Goal: Task Accomplishment & Management: Manage account settings

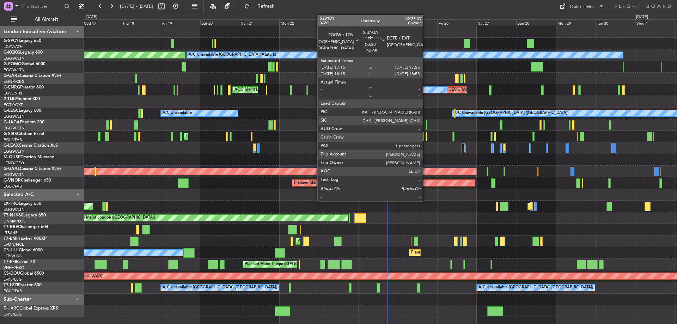
click at [426, 124] on div at bounding box center [426, 125] width 1 height 10
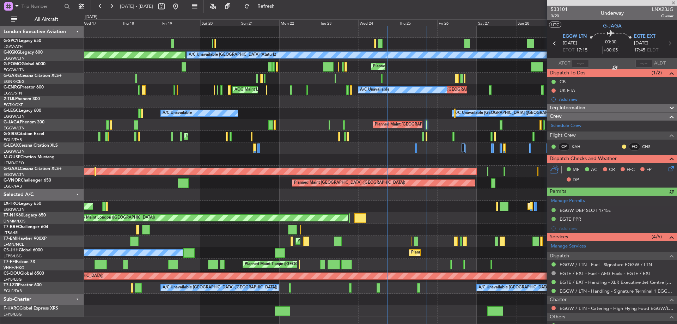
click at [667, 169] on icon at bounding box center [670, 168] width 6 height 6
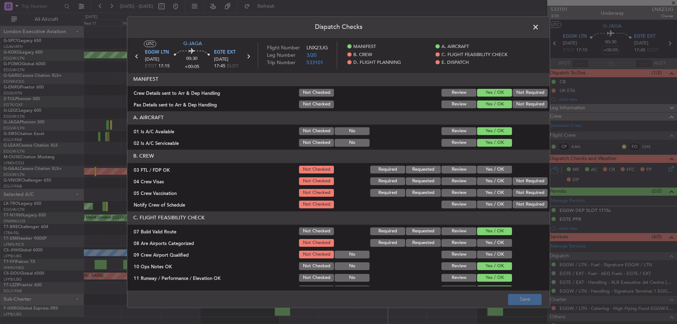
click at [497, 168] on button "Yes / OK" at bounding box center [494, 170] width 35 height 8
drag, startPoint x: 517, startPoint y: 179, endPoint x: 518, endPoint y: 192, distance: 13.1
click at [518, 179] on button "Not Required" at bounding box center [530, 181] width 35 height 8
click at [518, 194] on button "Not Required" at bounding box center [530, 193] width 35 height 8
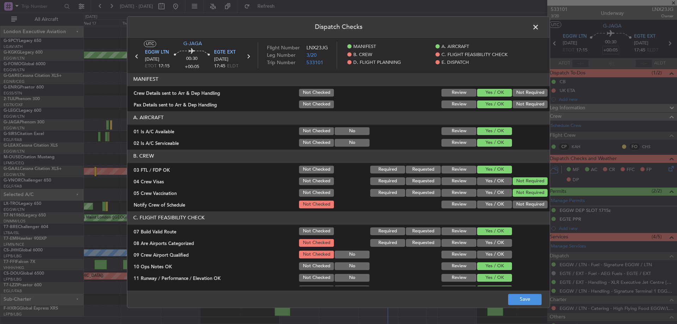
click at [494, 206] on button "Yes / OK" at bounding box center [494, 205] width 35 height 8
click at [489, 244] on button "Yes / OK" at bounding box center [494, 243] width 35 height 8
click at [488, 255] on button "Yes / OK" at bounding box center [494, 255] width 35 height 8
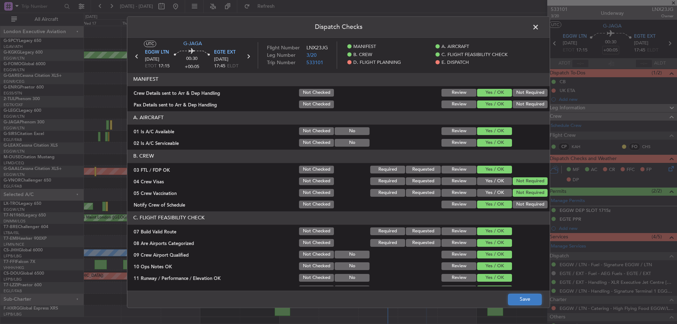
click at [534, 298] on button "Save" at bounding box center [525, 299] width 34 height 11
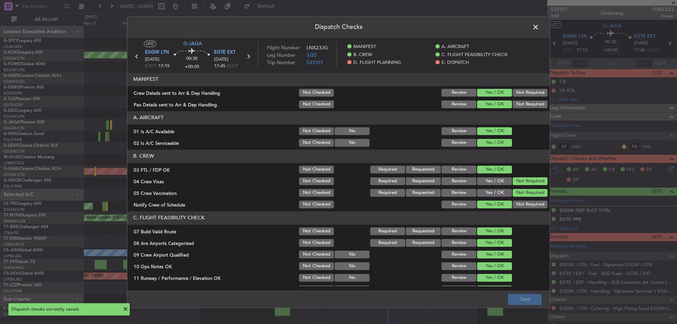
click at [539, 24] on span at bounding box center [539, 29] width 0 height 14
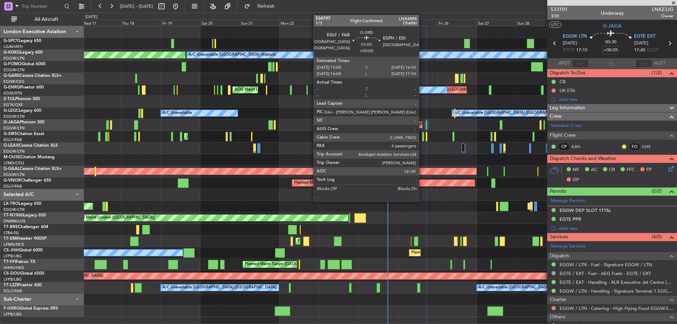
click at [422, 140] on div at bounding box center [423, 137] width 2 height 10
type input "4"
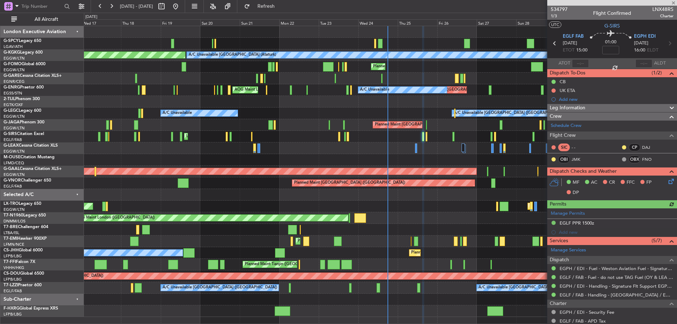
click at [667, 178] on icon at bounding box center [670, 180] width 6 height 6
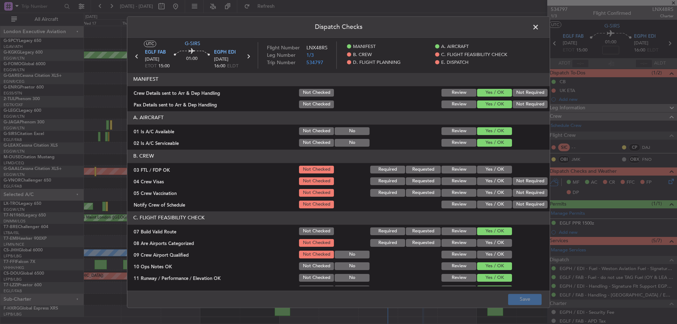
drag, startPoint x: 504, startPoint y: 172, endPoint x: 517, endPoint y: 178, distance: 14.8
click at [504, 172] on button "Yes / OK" at bounding box center [494, 170] width 35 height 8
click at [525, 181] on button "Not Required" at bounding box center [530, 181] width 35 height 8
drag, startPoint x: 521, startPoint y: 189, endPoint x: 511, endPoint y: 200, distance: 15.2
click at [520, 190] on button "Not Required" at bounding box center [530, 193] width 35 height 8
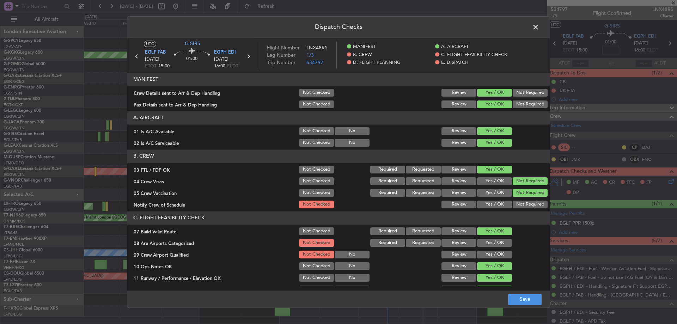
click at [497, 207] on button "Yes / OK" at bounding box center [494, 205] width 35 height 8
drag, startPoint x: 495, startPoint y: 242, endPoint x: 493, endPoint y: 246, distance: 5.2
click at [495, 242] on button "Yes / OK" at bounding box center [494, 243] width 35 height 8
drag, startPoint x: 492, startPoint y: 253, endPoint x: 502, endPoint y: 280, distance: 28.6
click at [492, 254] on button "Yes / OK" at bounding box center [494, 255] width 35 height 8
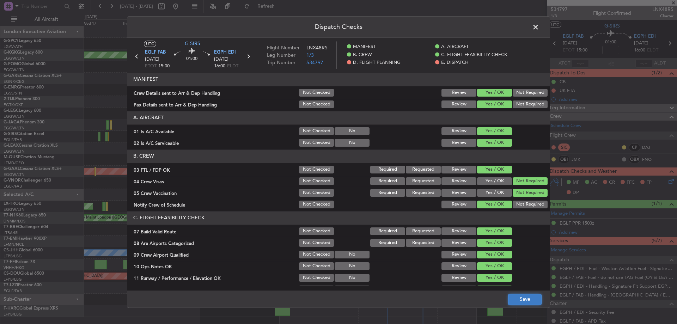
click at [524, 300] on button "Save" at bounding box center [525, 299] width 34 height 11
click at [539, 29] on span at bounding box center [539, 29] width 0 height 14
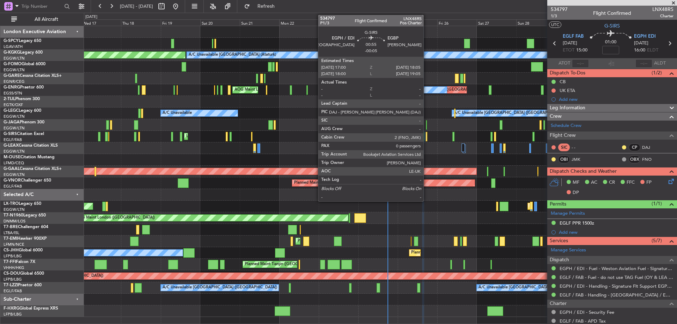
click at [427, 138] on div at bounding box center [427, 137] width 2 height 10
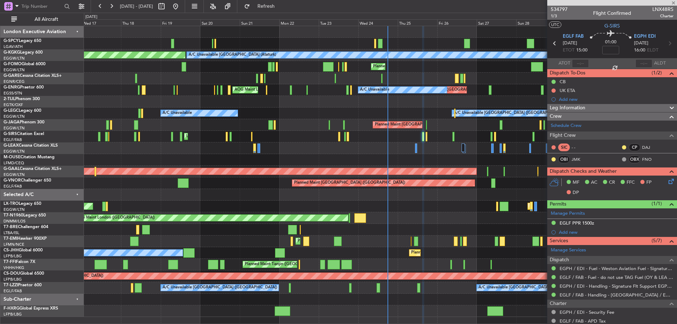
type input "-00:05"
type input "0"
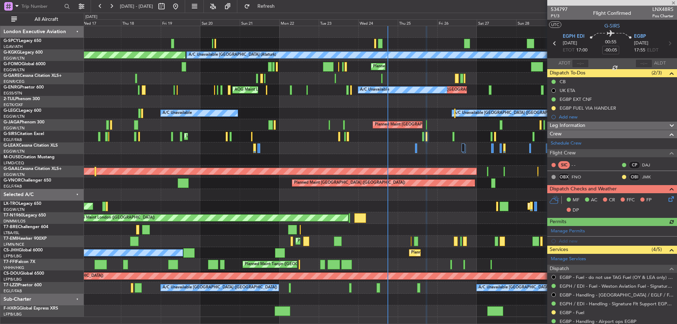
click at [667, 199] on icon at bounding box center [670, 198] width 6 height 6
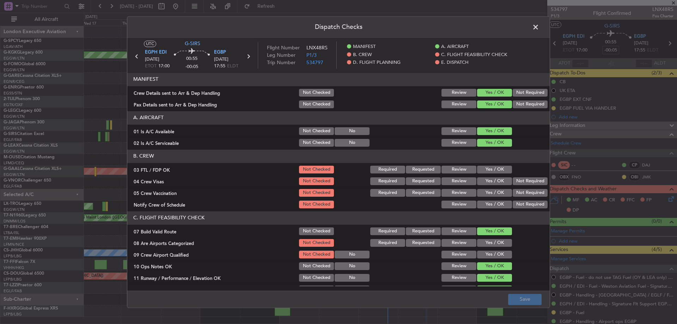
drag, startPoint x: 482, startPoint y: 168, endPoint x: 515, endPoint y: 177, distance: 34.3
click at [482, 168] on button "Yes / OK" at bounding box center [494, 170] width 35 height 8
click at [528, 180] on button "Not Required" at bounding box center [530, 181] width 35 height 8
click at [524, 191] on button "Not Required" at bounding box center [530, 193] width 35 height 8
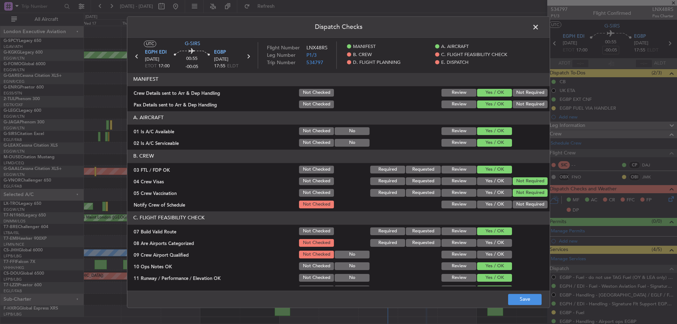
click at [494, 205] on button "Yes / OK" at bounding box center [494, 205] width 35 height 8
click at [493, 243] on button "Yes / OK" at bounding box center [494, 243] width 35 height 8
drag, startPoint x: 492, startPoint y: 252, endPoint x: 497, endPoint y: 268, distance: 16.2
click at [492, 252] on button "Yes / OK" at bounding box center [494, 255] width 35 height 8
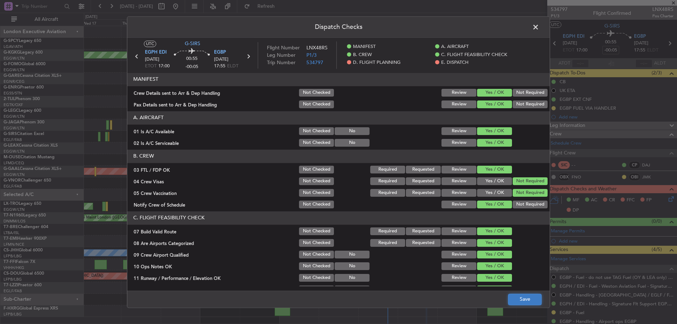
click at [515, 297] on button "Save" at bounding box center [525, 299] width 34 height 11
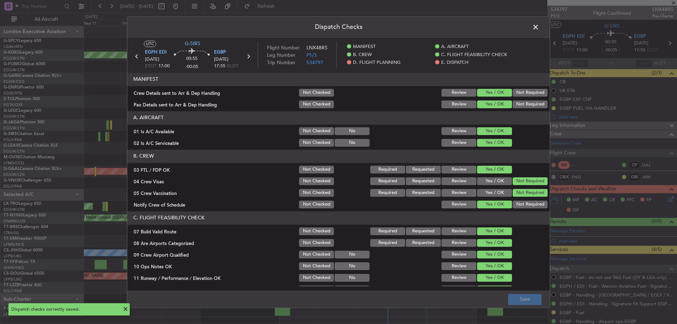
click at [539, 25] on span at bounding box center [539, 29] width 0 height 14
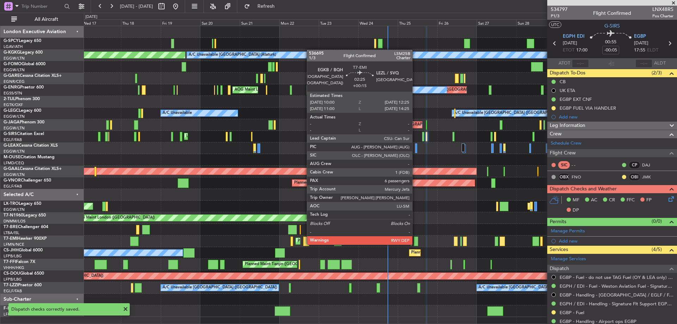
click at [415, 244] on div at bounding box center [416, 242] width 4 height 10
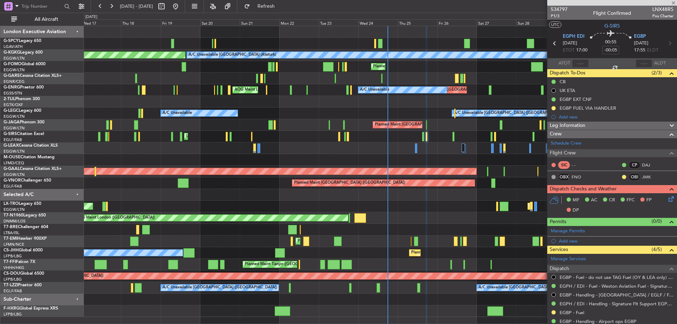
type input "+00:15"
type input "6"
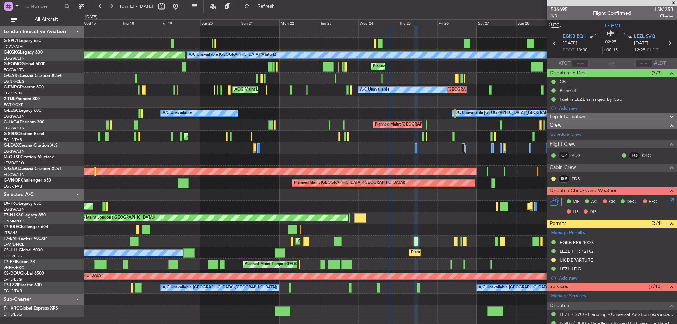
click at [668, 200] on icon at bounding box center [670, 200] width 6 height 6
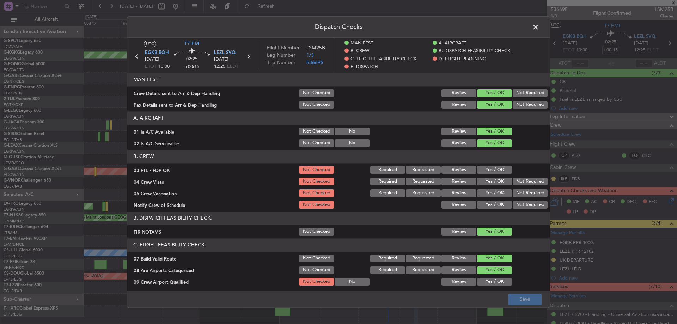
click at [487, 166] on button "Yes / OK" at bounding box center [494, 170] width 35 height 8
click at [530, 181] on button "Not Required" at bounding box center [530, 182] width 35 height 8
drag, startPoint x: 526, startPoint y: 191, endPoint x: 495, endPoint y: 205, distance: 34.4
click at [525, 192] on button "Not Required" at bounding box center [530, 193] width 35 height 8
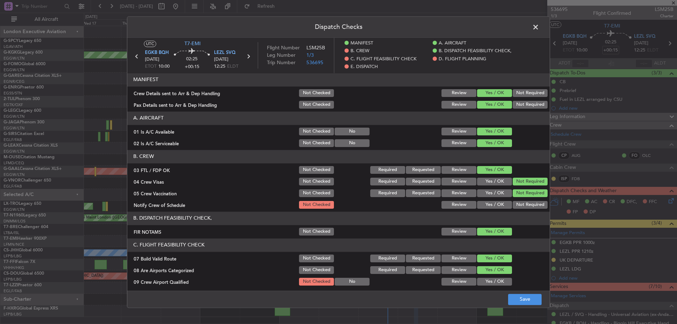
click at [494, 206] on button "Yes / OK" at bounding box center [494, 205] width 35 height 8
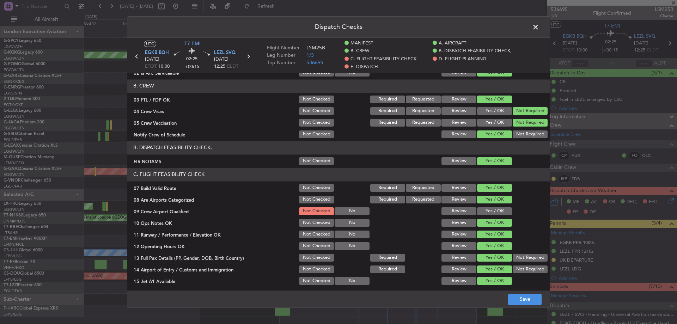
click at [494, 210] on button "Yes / OK" at bounding box center [494, 211] width 35 height 8
click at [526, 302] on button "Save" at bounding box center [525, 299] width 34 height 11
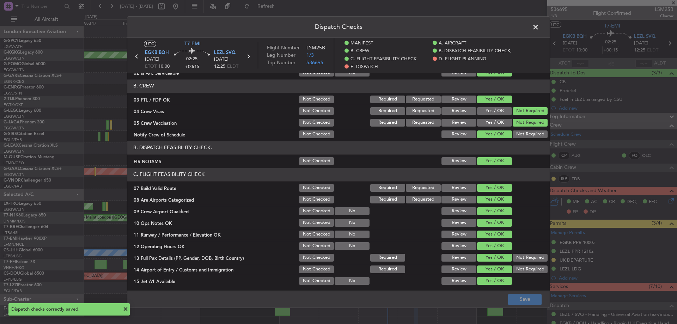
click at [539, 26] on span at bounding box center [539, 29] width 0 height 14
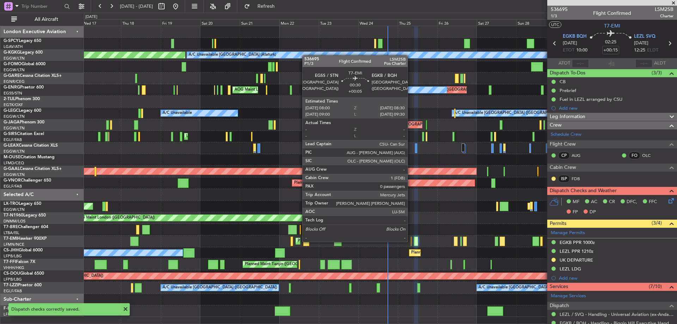
click at [411, 241] on div at bounding box center [411, 242] width 1 height 10
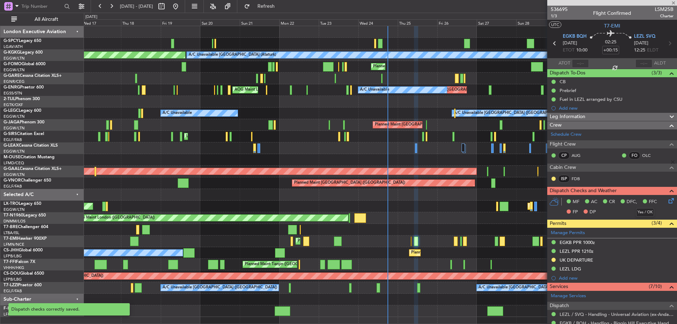
type input "+00:05"
type input "0"
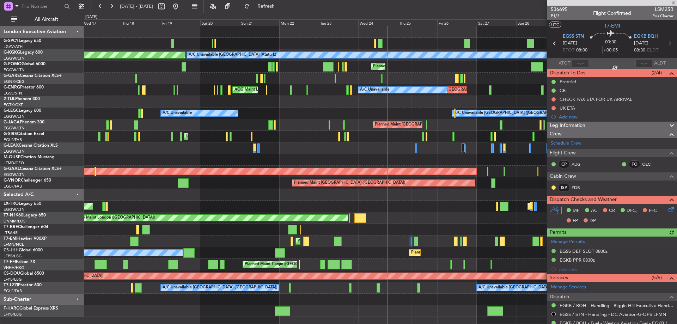
click at [667, 209] on icon at bounding box center [670, 209] width 6 height 6
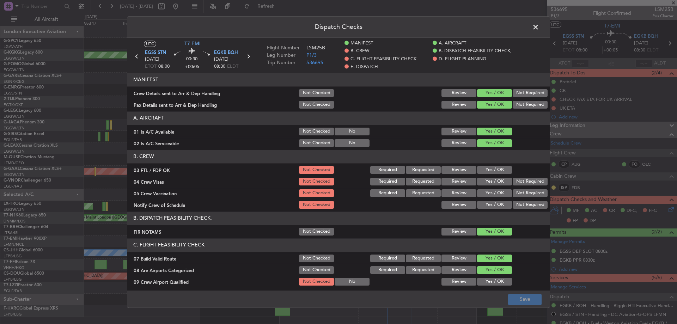
click at [495, 169] on button "Yes / OK" at bounding box center [494, 170] width 35 height 8
click at [521, 183] on button "Not Required" at bounding box center [530, 182] width 35 height 8
drag, startPoint x: 519, startPoint y: 193, endPoint x: 502, endPoint y: 201, distance: 18.8
click at [519, 193] on button "Not Required" at bounding box center [530, 193] width 35 height 8
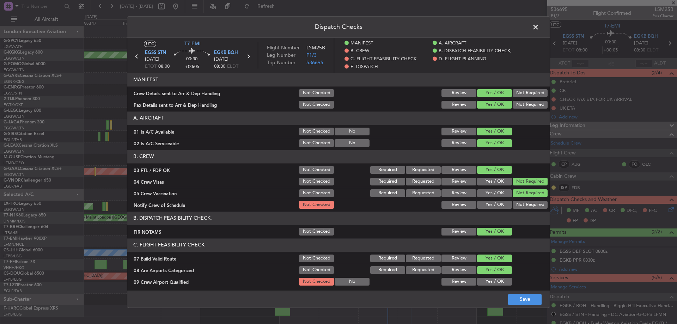
click at [486, 203] on button "Yes / OK" at bounding box center [494, 205] width 35 height 8
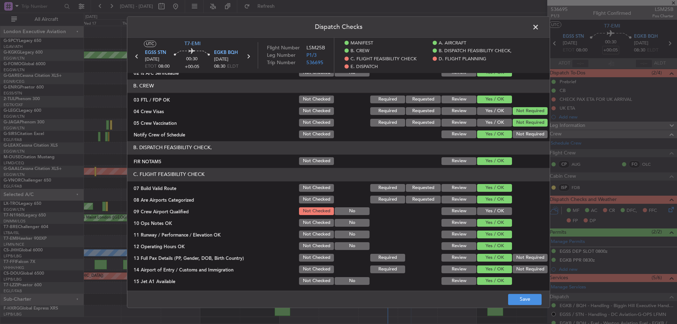
drag, startPoint x: 490, startPoint y: 211, endPoint x: 491, endPoint y: 216, distance: 5.7
click at [490, 210] on button "Yes / OK" at bounding box center [494, 211] width 35 height 8
click at [524, 300] on button "Save" at bounding box center [525, 299] width 34 height 11
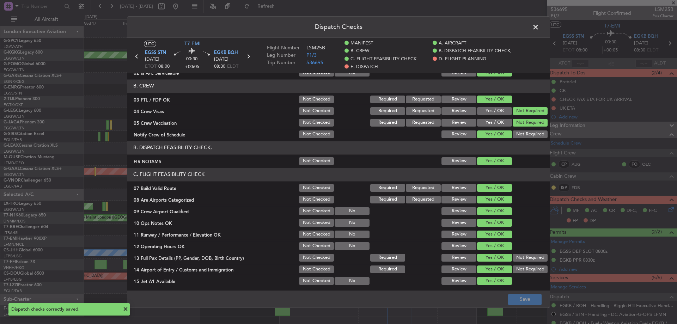
click at [539, 30] on span at bounding box center [539, 29] width 0 height 14
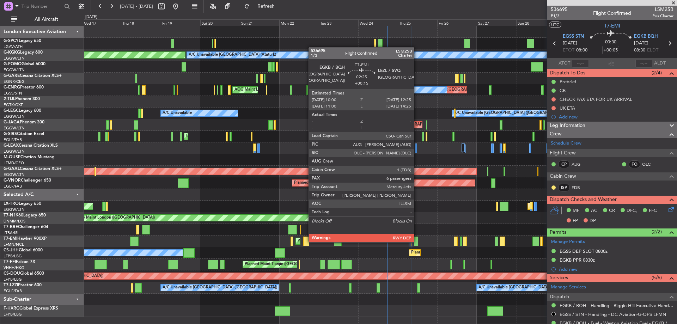
click at [417, 242] on div at bounding box center [416, 242] width 4 height 10
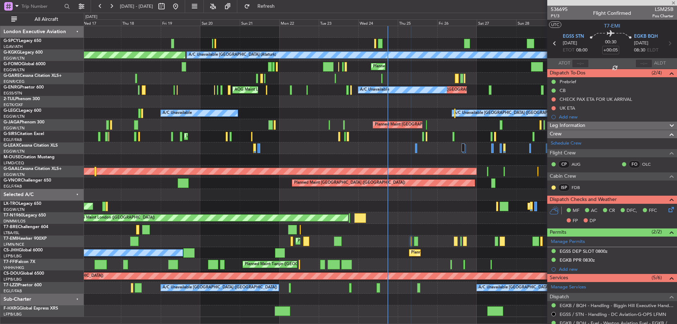
type input "+00:15"
type input "6"
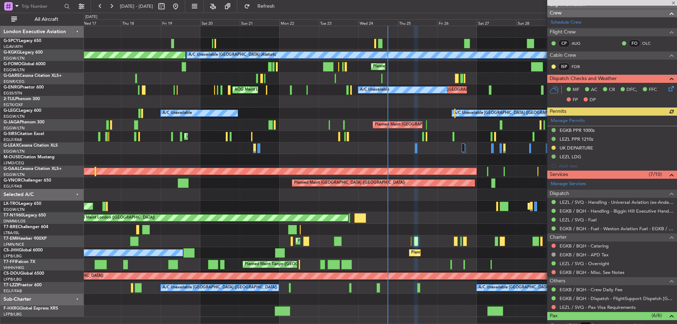
scroll to position [35, 0]
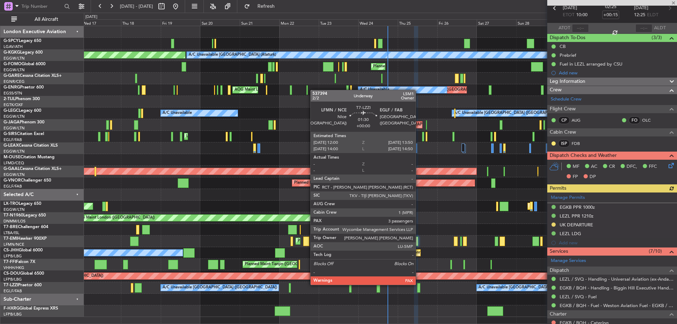
click at [420, 285] on div at bounding box center [418, 288] width 3 height 10
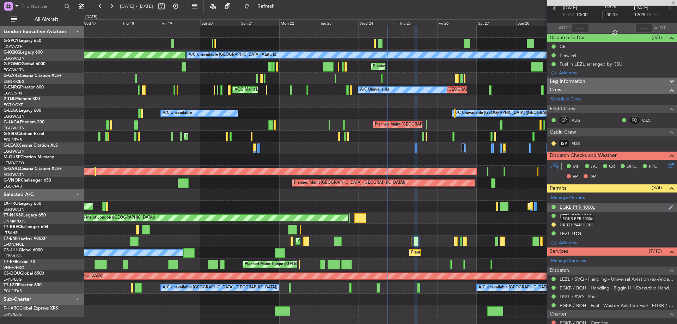
type input "3"
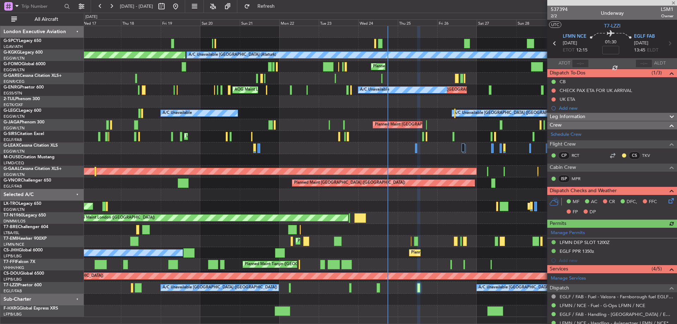
click at [667, 201] on icon at bounding box center [670, 200] width 6 height 6
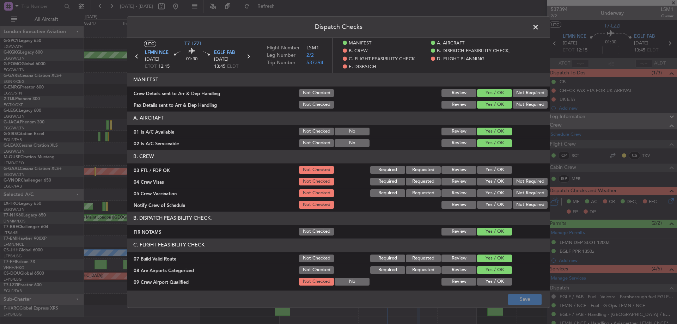
click at [495, 171] on button "Yes / OK" at bounding box center [494, 170] width 35 height 8
click at [535, 184] on button "Not Required" at bounding box center [530, 182] width 35 height 8
click at [526, 195] on button "Not Required" at bounding box center [530, 193] width 35 height 8
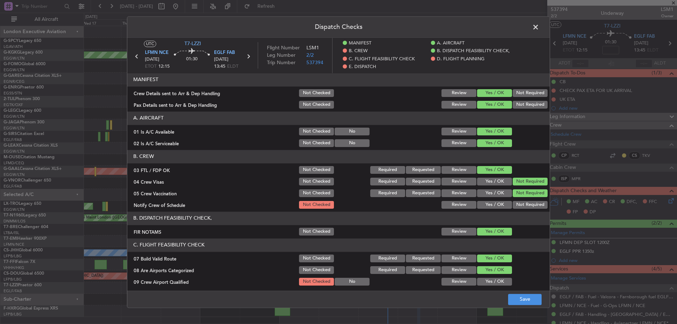
click at [490, 206] on button "Yes / OK" at bounding box center [494, 205] width 35 height 8
click at [493, 280] on button "Yes / OK" at bounding box center [494, 282] width 35 height 8
click at [526, 294] on button "Save" at bounding box center [525, 299] width 34 height 11
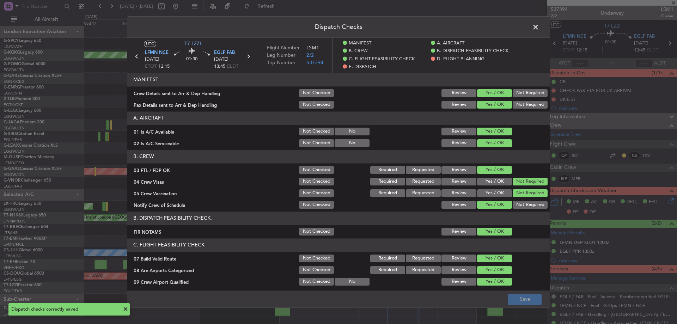
click at [539, 26] on span at bounding box center [539, 29] width 0 height 14
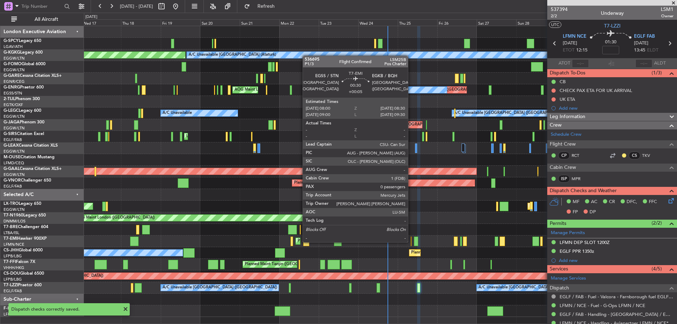
click at [411, 242] on div at bounding box center [411, 242] width 1 height 10
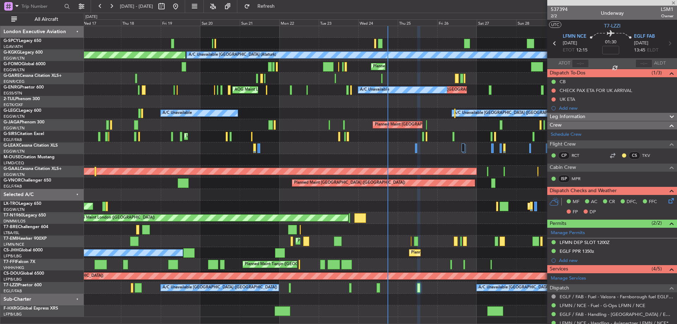
type input "+00:05"
type input "0"
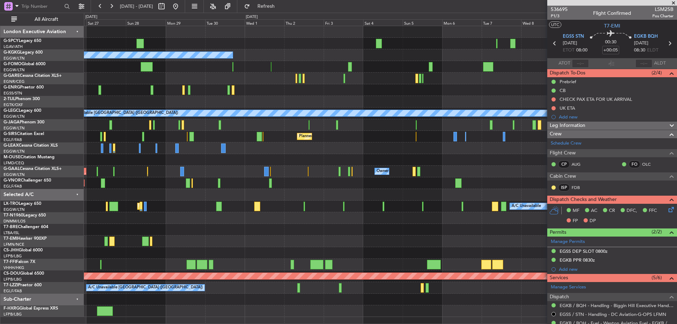
click at [86, 101] on div "A/C Unavailable [GEOGRAPHIC_DATA] (Ataturk) Planned Maint [GEOGRAPHIC_DATA] ([G…" at bounding box center [380, 171] width 593 height 291
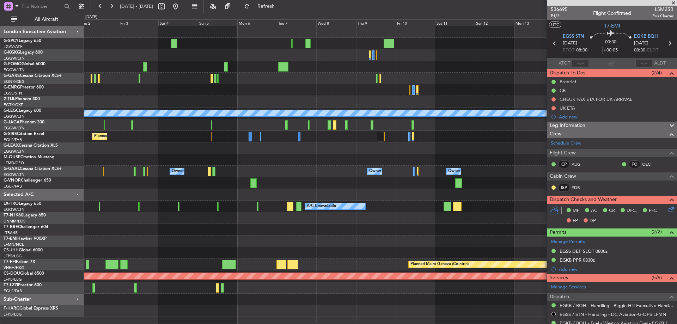
click at [194, 106] on div at bounding box center [380, 102] width 593 height 12
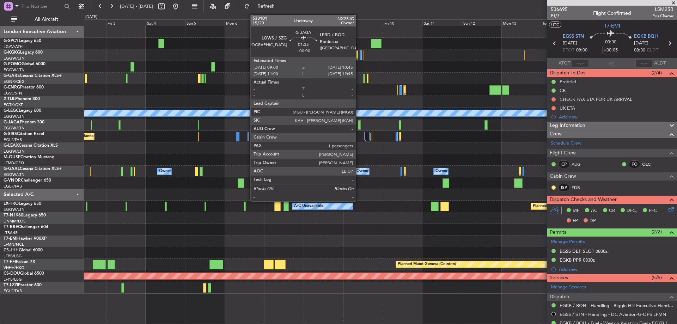
click at [359, 128] on div at bounding box center [359, 125] width 3 height 10
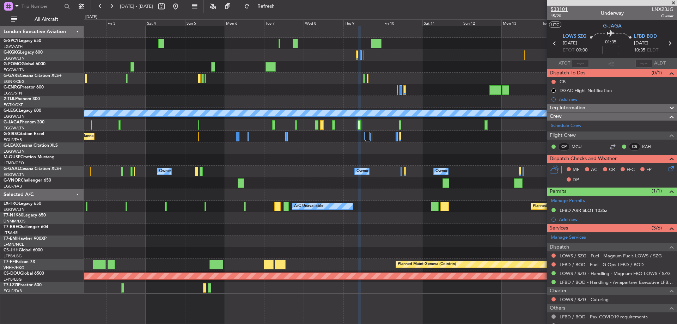
click at [553, 6] on span "533101" at bounding box center [559, 9] width 17 height 7
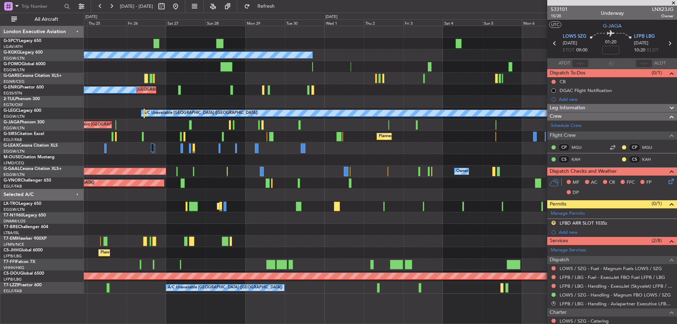
click at [600, 206] on fb-app "[DATE] - [DATE] Refresh Quick Links All Aircraft A/C Unavailable [GEOGRAPHIC_DA…" at bounding box center [338, 164] width 677 height 319
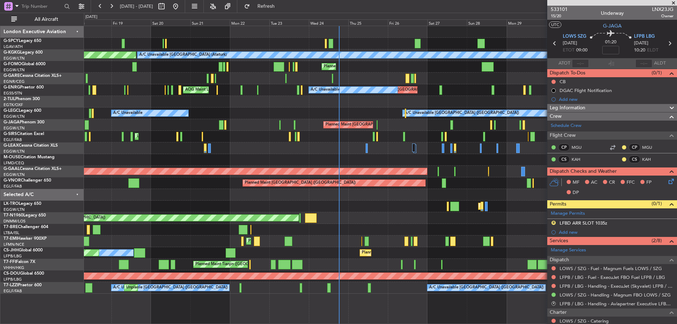
click at [459, 200] on div "A/C Unavailable [GEOGRAPHIC_DATA] (Ataturk) AOG Maint [GEOGRAPHIC_DATA] ([GEOGR…" at bounding box center [380, 160] width 593 height 268
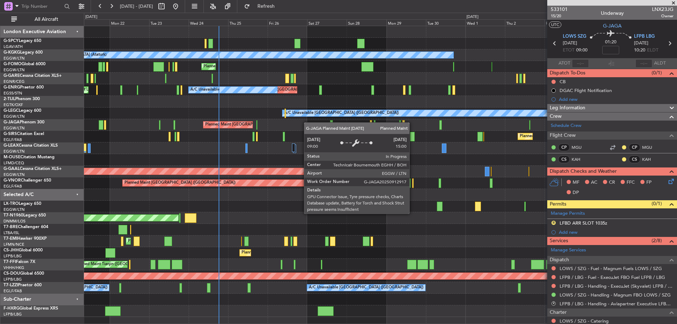
click at [169, 122] on div "Planned Maint [GEOGRAPHIC_DATA] ([GEOGRAPHIC_DATA])" at bounding box center [380, 125] width 593 height 12
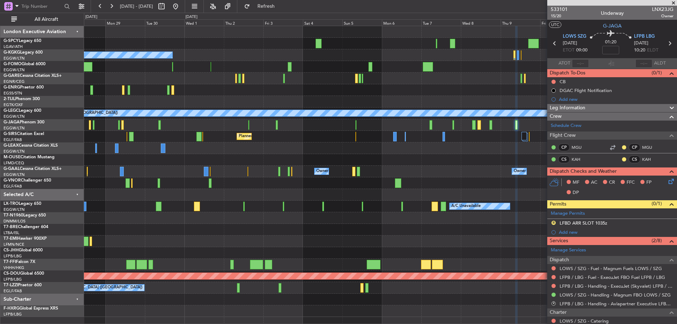
click at [237, 136] on div "Planned Maint [GEOGRAPHIC_DATA] ([GEOGRAPHIC_DATA])" at bounding box center [244, 136] width 14 height 6
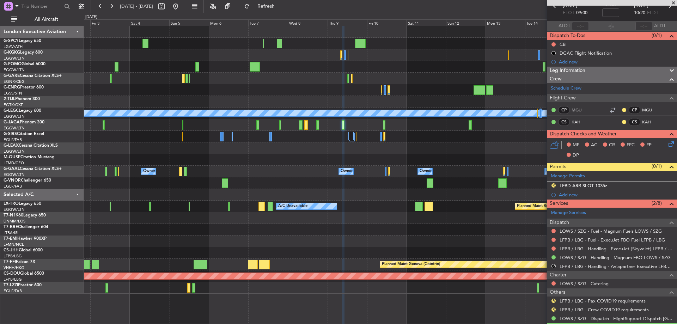
scroll to position [72, 0]
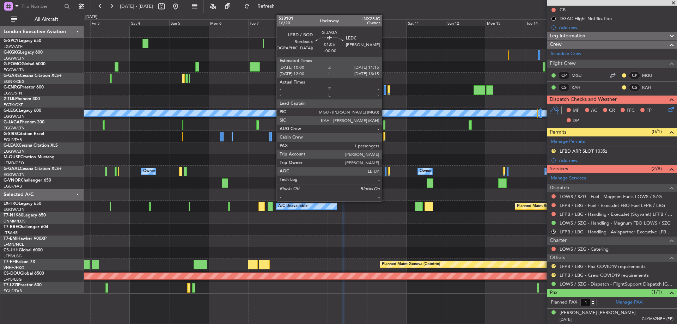
click at [385, 123] on div at bounding box center [380, 125] width 593 height 12
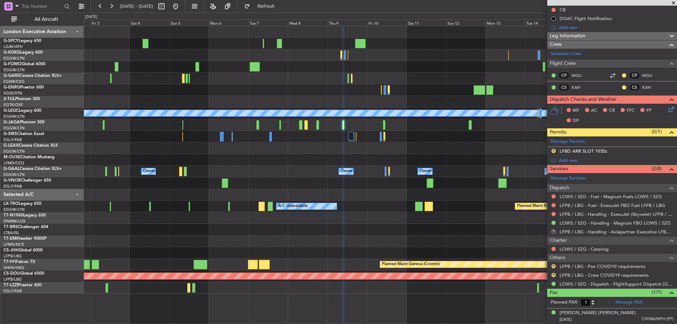
click at [386, 124] on div at bounding box center [380, 125] width 593 height 12
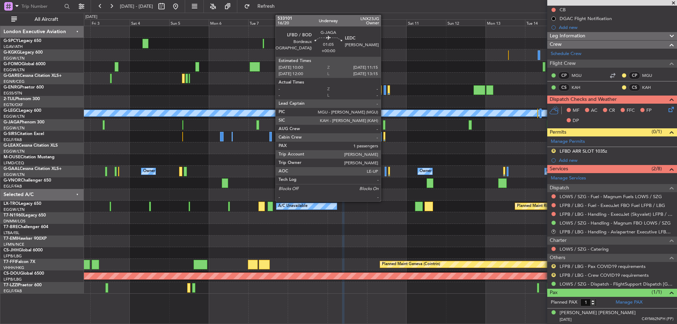
click at [384, 125] on div at bounding box center [384, 125] width 2 height 10
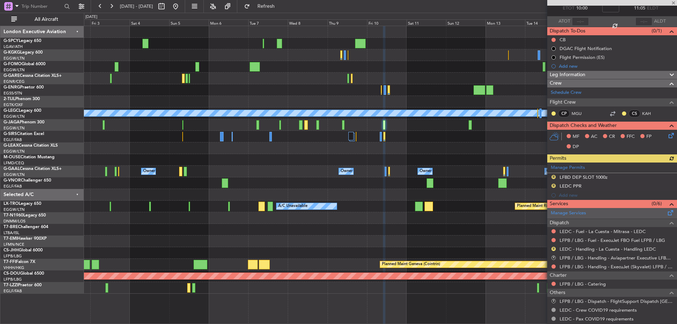
scroll to position [86, 0]
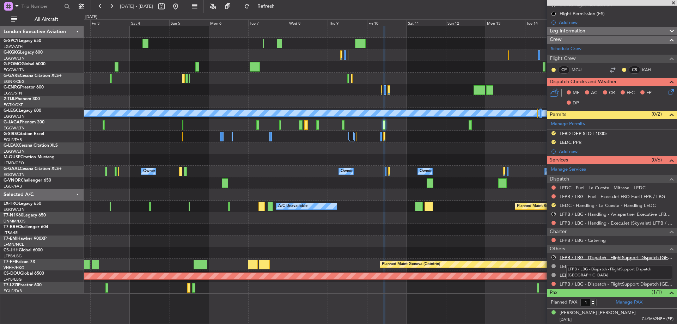
click at [630, 255] on link "LFPB / LBG - Dispatch - FlightSupport Dispatch [GEOGRAPHIC_DATA]" at bounding box center [617, 258] width 114 height 6
click at [273, 4] on button "Refresh" at bounding box center [262, 6] width 42 height 11
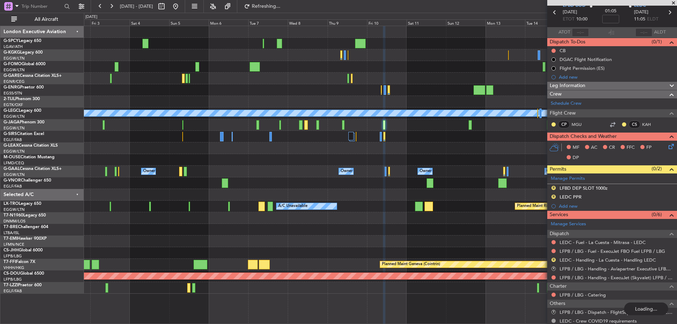
scroll to position [0, 0]
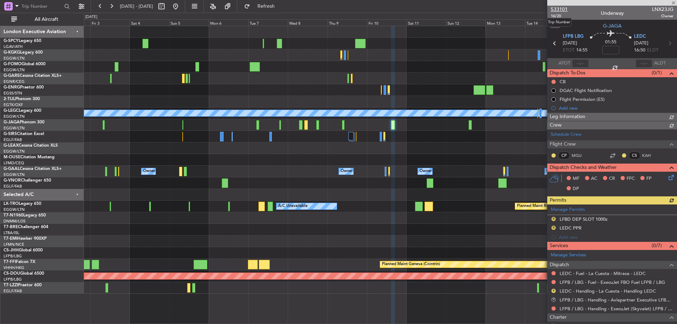
click at [565, 7] on span "533101" at bounding box center [559, 9] width 17 height 7
click at [281, 9] on span "Refresh" at bounding box center [266, 6] width 30 height 5
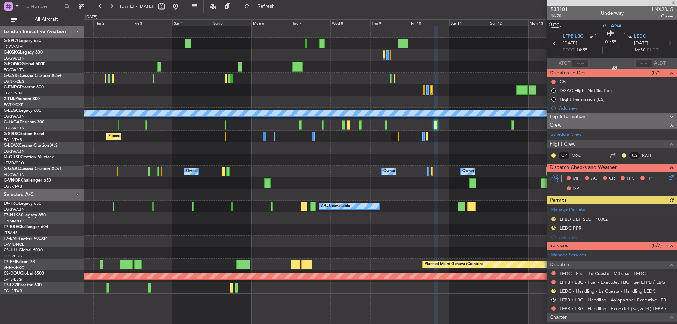
click at [470, 63] on div at bounding box center [380, 67] width 593 height 12
click at [674, 3] on span at bounding box center [673, 3] width 7 height 6
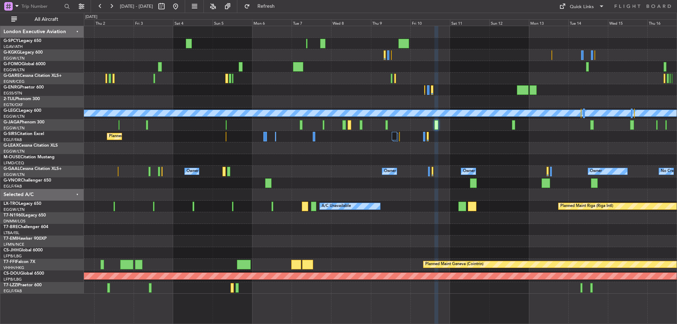
type input "0"
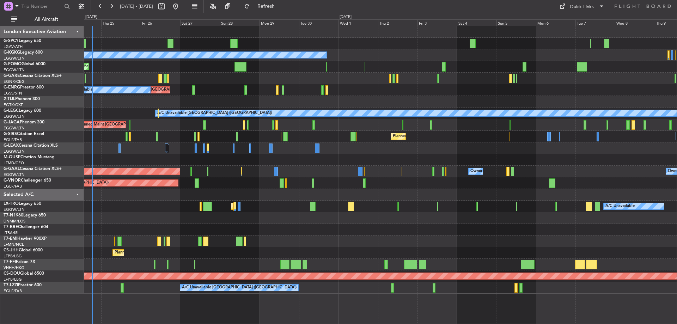
click at [533, 57] on div "A/C Unavailable [GEOGRAPHIC_DATA] (Ataturk)" at bounding box center [380, 55] width 593 height 12
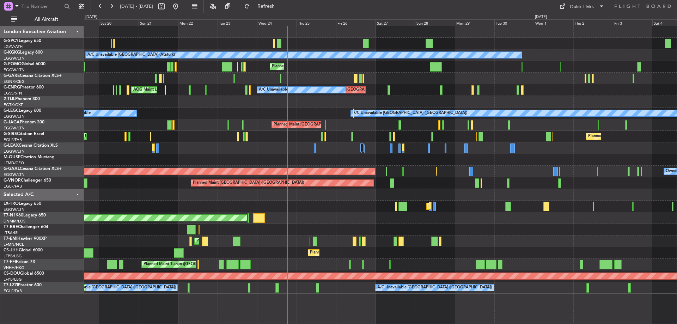
click at [424, 70] on div "Planned Maint [GEOGRAPHIC_DATA] ([GEOGRAPHIC_DATA])" at bounding box center [380, 67] width 593 height 12
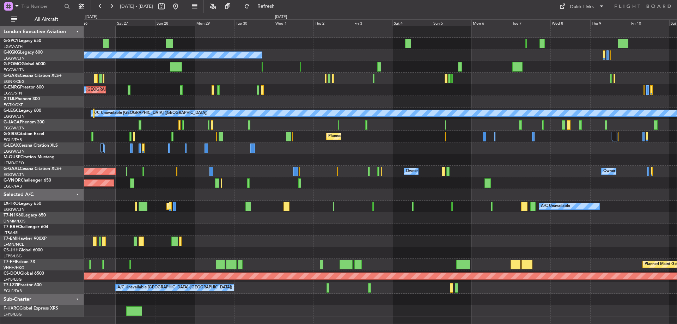
click at [238, 320] on div "A/C Unavailable [GEOGRAPHIC_DATA] (Ataturk) Planned Maint [GEOGRAPHIC_DATA] ([G…" at bounding box center [380, 175] width 593 height 298
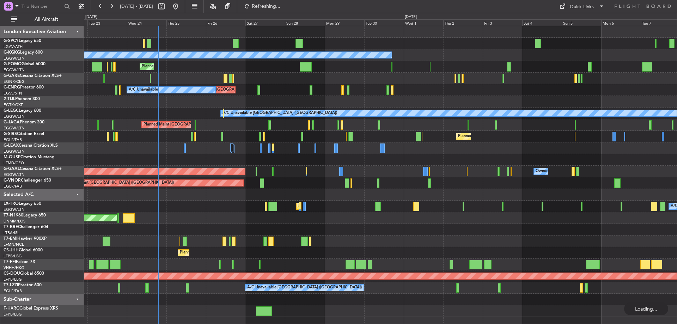
click at [573, 149] on div "A/C Unavailable [GEOGRAPHIC_DATA] (Ataturk) AOG Maint [GEOGRAPHIC_DATA] ([GEOGR…" at bounding box center [380, 171] width 593 height 291
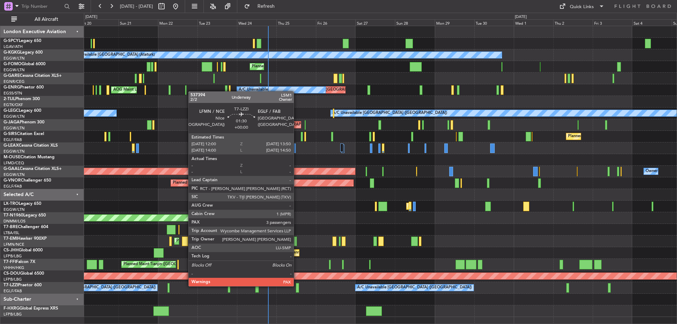
click at [297, 286] on div at bounding box center [297, 288] width 3 height 10
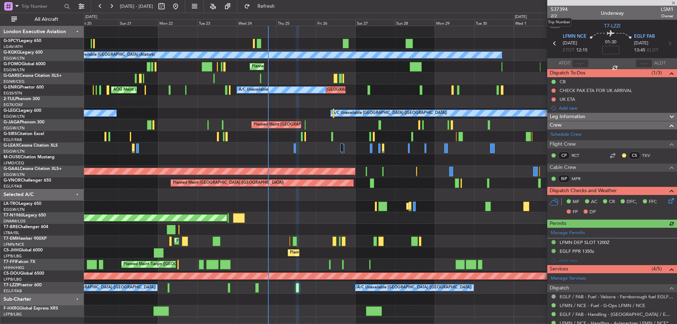
click at [553, 17] on mat-tooltip-component "Trip Number" at bounding box center [559, 22] width 35 height 19
click at [562, 7] on span "537394" at bounding box center [559, 9] width 17 height 7
click at [560, 10] on span "537394" at bounding box center [559, 9] width 17 height 7
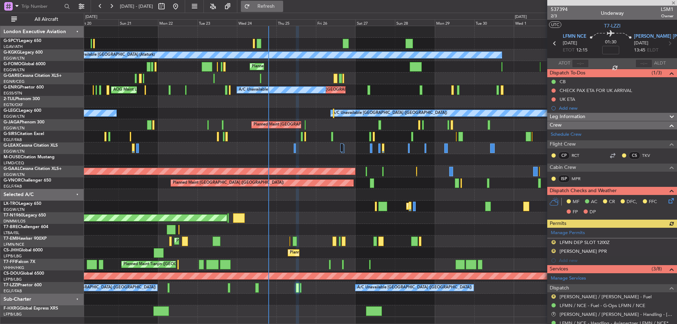
click at [281, 8] on span "Refresh" at bounding box center [266, 6] width 30 height 5
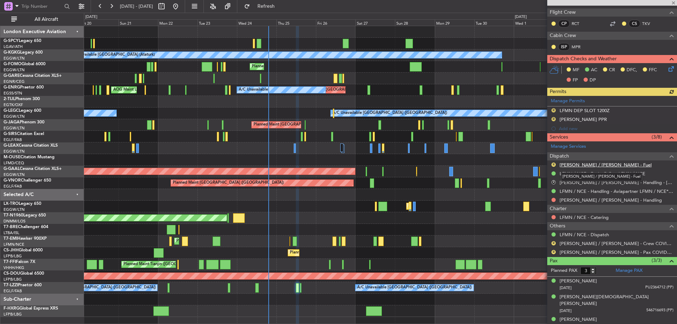
click at [594, 164] on link "[PERSON_NAME] / [PERSON_NAME] - Fuel" at bounding box center [606, 165] width 92 height 6
click at [598, 201] on link "[PERSON_NAME] / [PERSON_NAME] - Handling" at bounding box center [611, 200] width 102 height 6
click at [281, 6] on span "Refresh" at bounding box center [266, 6] width 30 height 5
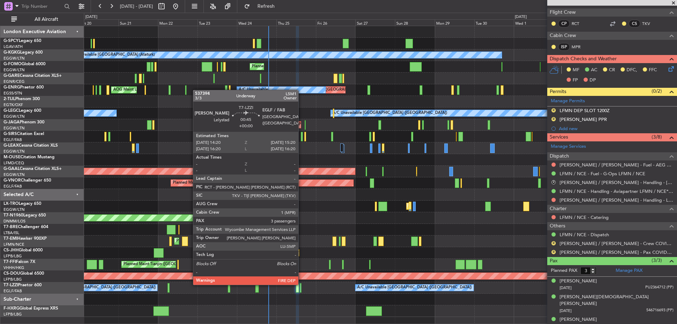
click at [302, 284] on div at bounding box center [301, 288] width 2 height 10
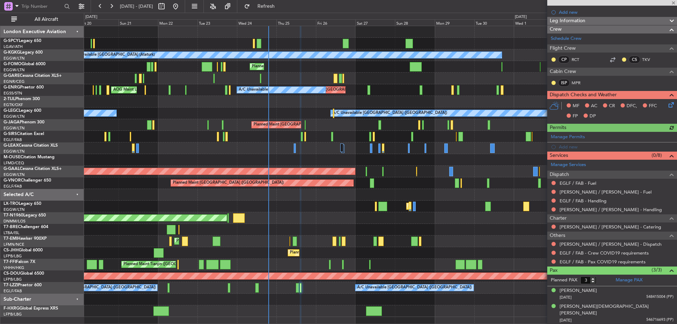
scroll to position [106, 0]
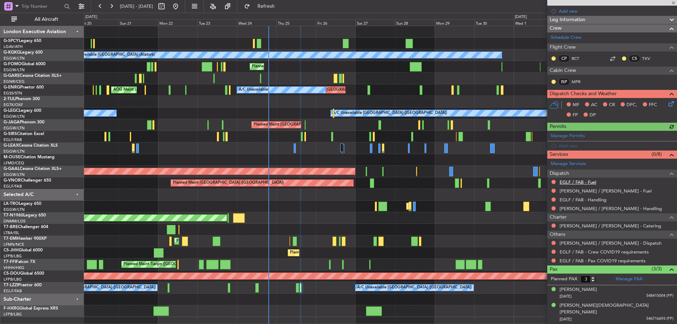
click at [592, 180] on link "EGLF / FAB - Fuel" at bounding box center [578, 182] width 37 height 6
click at [587, 191] on link "[PERSON_NAME] / [PERSON_NAME] - Fuel" at bounding box center [606, 191] width 92 height 6
click at [590, 198] on link "EGLF / FAB - Handling" at bounding box center [583, 200] width 47 height 6
click at [591, 207] on link "[PERSON_NAME] / [PERSON_NAME] - Handling" at bounding box center [611, 209] width 102 height 6
click at [274, 7] on span "Refresh" at bounding box center [266, 6] width 30 height 5
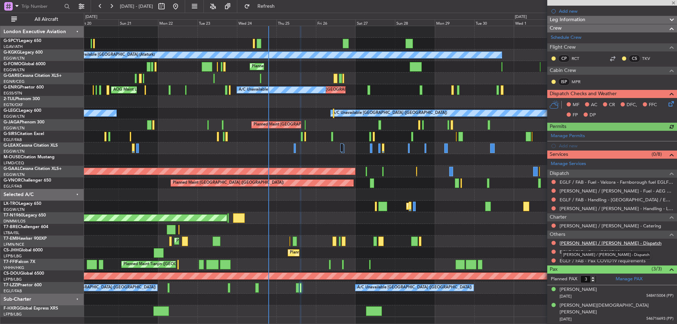
click at [590, 243] on link "[PERSON_NAME] / [PERSON_NAME] - Dispatch" at bounding box center [611, 243] width 102 height 6
click at [281, 6] on span "Refresh" at bounding box center [266, 6] width 30 height 5
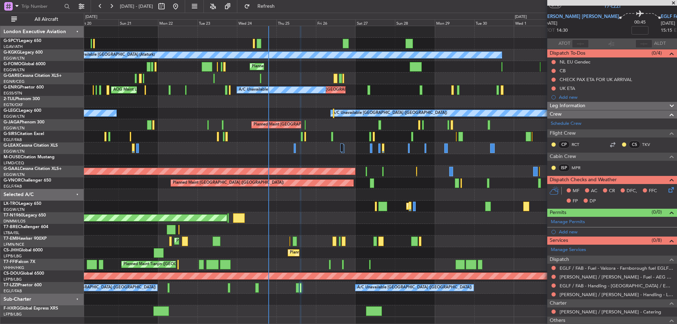
scroll to position [0, 0]
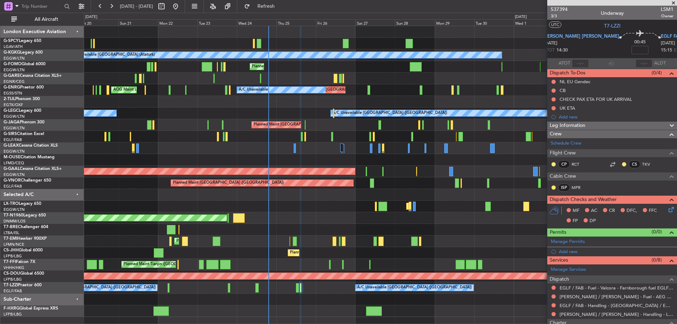
click at [668, 209] on icon at bounding box center [670, 209] width 6 height 6
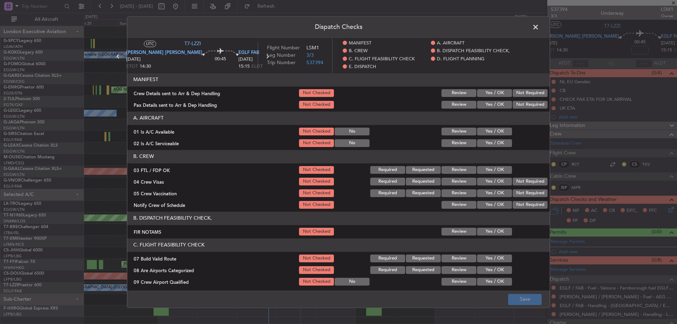
drag, startPoint x: 492, startPoint y: 172, endPoint x: 519, endPoint y: 191, distance: 33.5
click at [495, 172] on button "Yes / OK" at bounding box center [494, 170] width 35 height 8
click at [525, 179] on button "Not Required" at bounding box center [530, 182] width 35 height 8
click at [520, 191] on button "Not Required" at bounding box center [530, 193] width 35 height 8
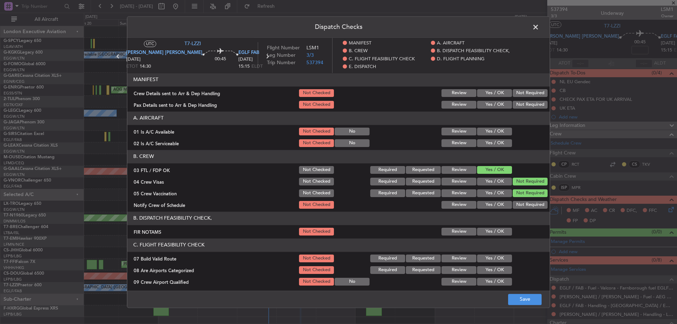
click at [491, 205] on button "Yes / OK" at bounding box center [494, 205] width 35 height 8
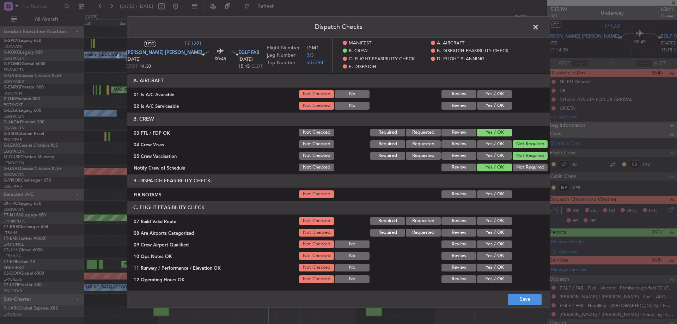
scroll to position [71, 0]
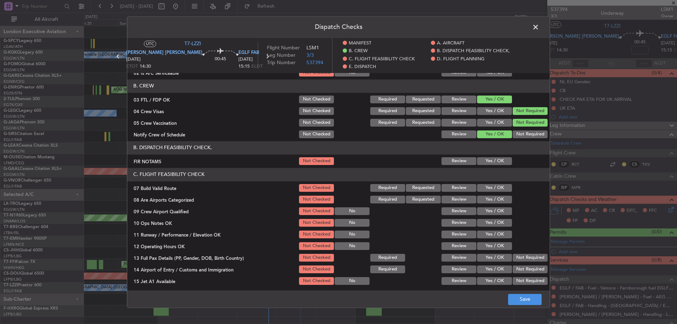
drag, startPoint x: 495, startPoint y: 199, endPoint x: 489, endPoint y: 209, distance: 11.4
click at [495, 199] on button "Yes / OK" at bounding box center [494, 200] width 35 height 8
click at [489, 211] on button "Yes / OK" at bounding box center [494, 211] width 35 height 8
click at [533, 298] on button "Save" at bounding box center [525, 299] width 34 height 11
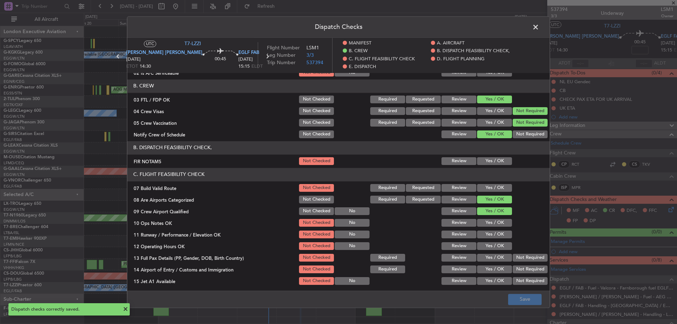
click at [539, 24] on span at bounding box center [539, 29] width 0 height 14
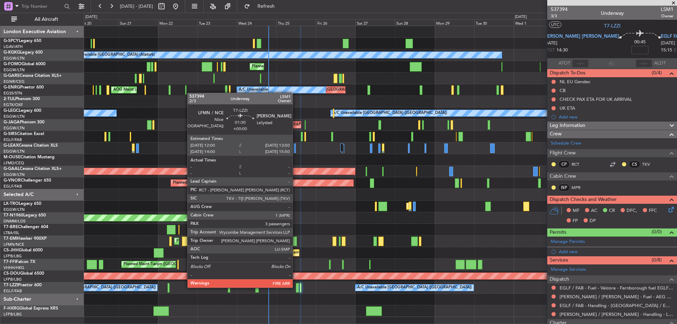
click at [296, 287] on div at bounding box center [297, 288] width 3 height 10
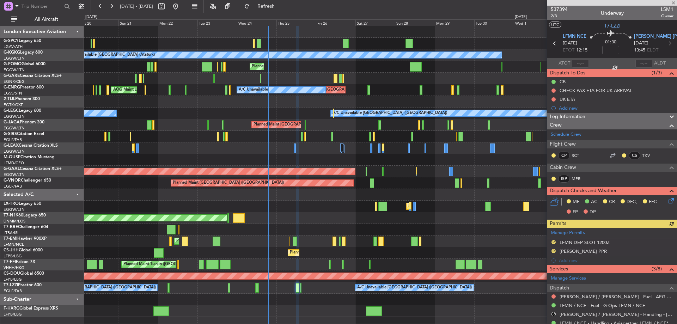
click at [668, 200] on icon at bounding box center [670, 200] width 6 height 6
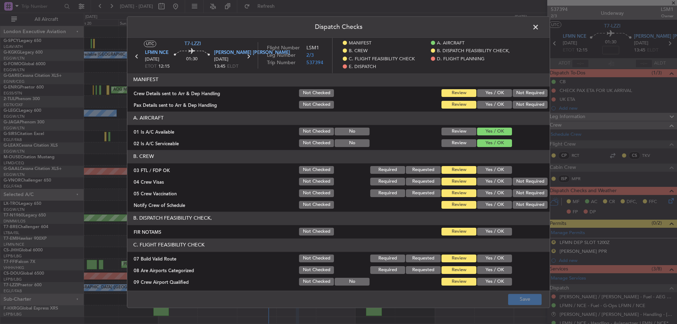
drag, startPoint x: 493, startPoint y: 169, endPoint x: 517, endPoint y: 179, distance: 25.8
click at [498, 170] on button "Yes / OK" at bounding box center [494, 170] width 35 height 8
drag, startPoint x: 525, startPoint y: 182, endPoint x: 520, endPoint y: 191, distance: 10.6
click at [525, 183] on button "Not Required" at bounding box center [530, 182] width 35 height 8
drag, startPoint x: 520, startPoint y: 193, endPoint x: 507, endPoint y: 199, distance: 14.7
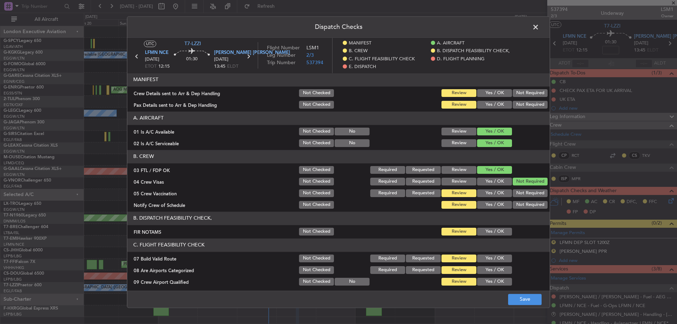
click at [519, 193] on button "Not Required" at bounding box center [530, 193] width 35 height 8
drag, startPoint x: 493, startPoint y: 205, endPoint x: 486, endPoint y: 214, distance: 11.4
click at [493, 205] on button "Yes / OK" at bounding box center [494, 205] width 35 height 8
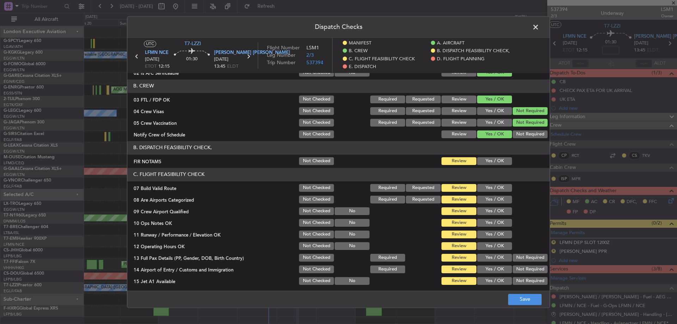
click at [487, 200] on button "Yes / OK" at bounding box center [494, 200] width 35 height 8
click at [486, 209] on button "Yes / OK" at bounding box center [494, 211] width 35 height 8
click at [525, 296] on button "Save" at bounding box center [525, 299] width 34 height 11
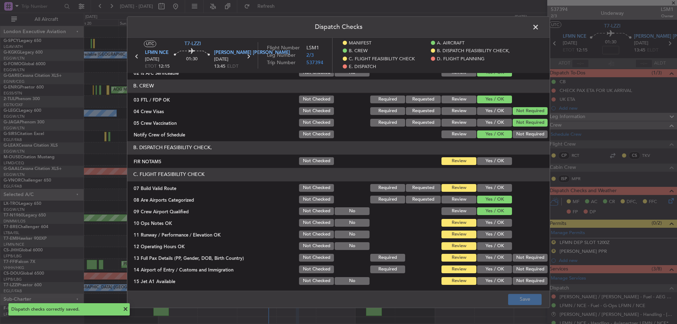
click at [539, 29] on span at bounding box center [539, 29] width 0 height 14
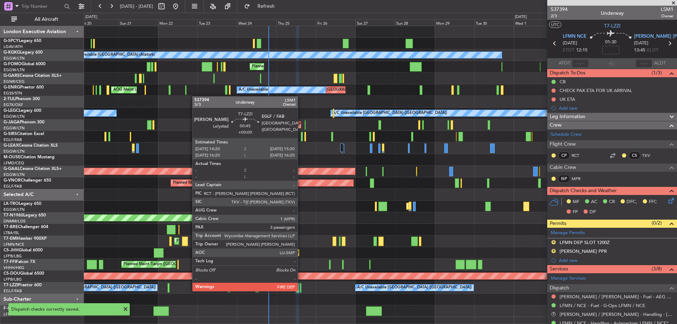
click at [301, 291] on div at bounding box center [301, 288] width 2 height 10
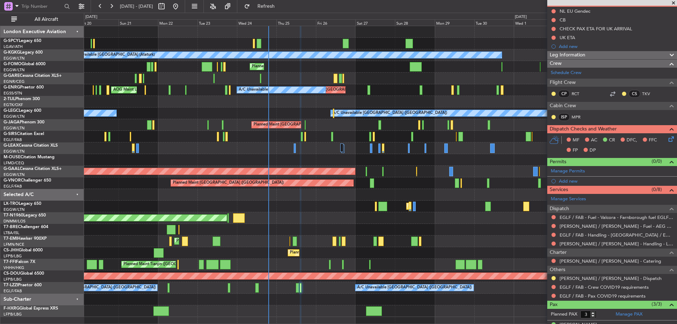
click at [667, 138] on icon at bounding box center [670, 138] width 6 height 6
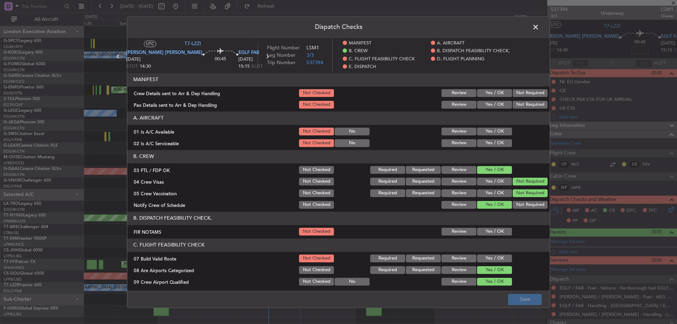
scroll to position [71, 0]
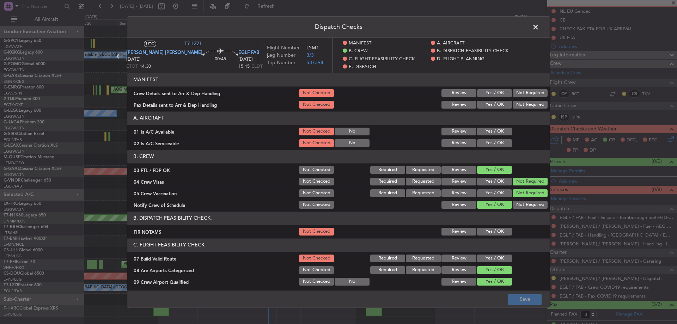
click at [539, 28] on span at bounding box center [539, 29] width 0 height 14
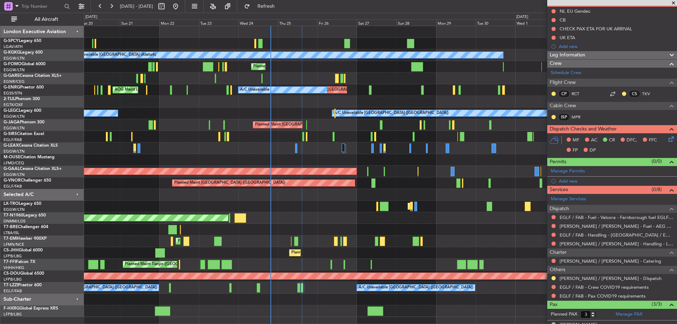
click at [198, 236] on div "Planned Maint [GEOGRAPHIC_DATA]" at bounding box center [380, 242] width 593 height 12
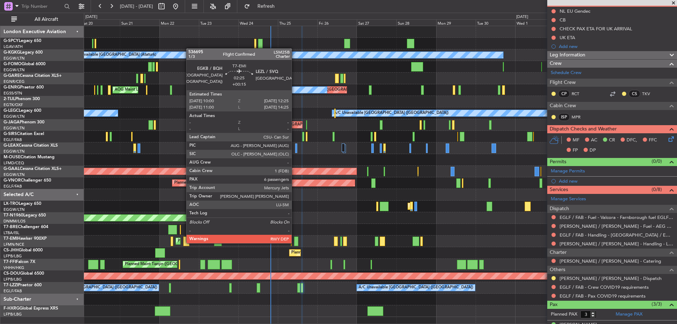
click at [295, 243] on div at bounding box center [296, 242] width 4 height 10
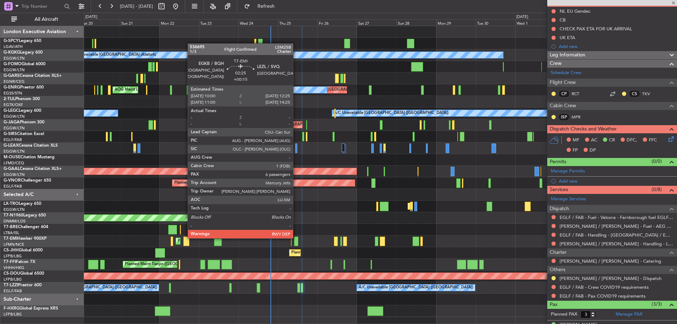
type input "+00:15"
type input "6"
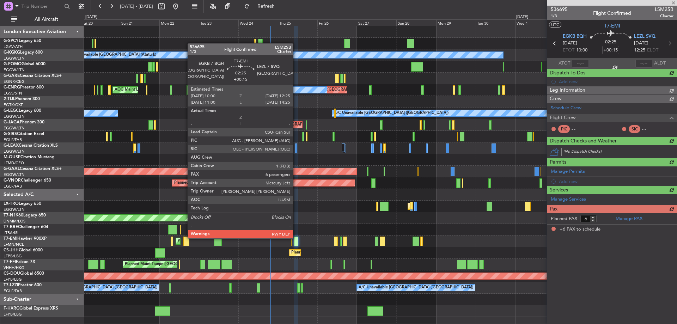
scroll to position [0, 0]
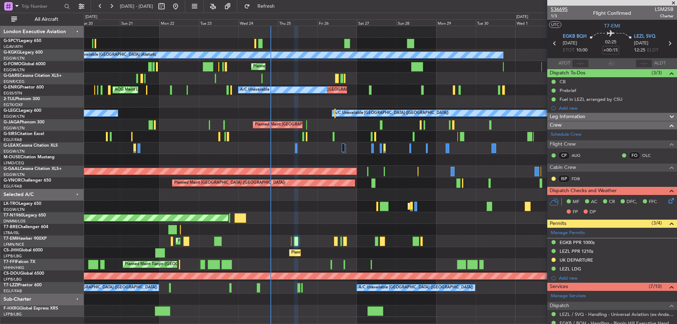
click at [565, 9] on span "536695" at bounding box center [559, 9] width 17 height 7
click at [554, 9] on span "536695" at bounding box center [559, 9] width 17 height 7
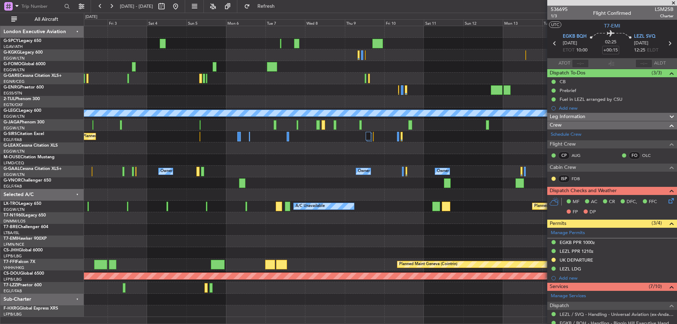
click at [56, 136] on div "A/C Unavailable [GEOGRAPHIC_DATA] (Ataturk) A/C Unavailable [GEOGRAPHIC_DATA] (…" at bounding box center [338, 168] width 677 height 311
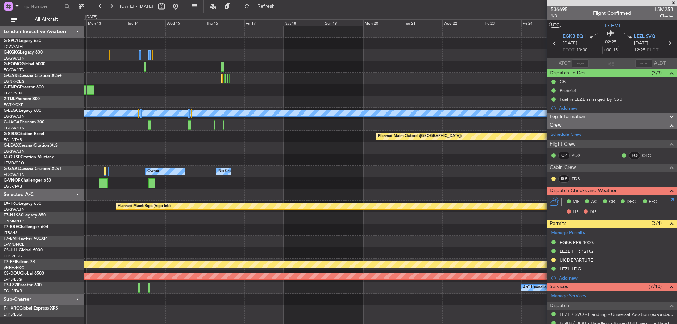
click at [18, 157] on div "A/C Unavailable [GEOGRAPHIC_DATA] ([GEOGRAPHIC_DATA]) Planned Maint [GEOGRAPHIC…" at bounding box center [338, 168] width 677 height 311
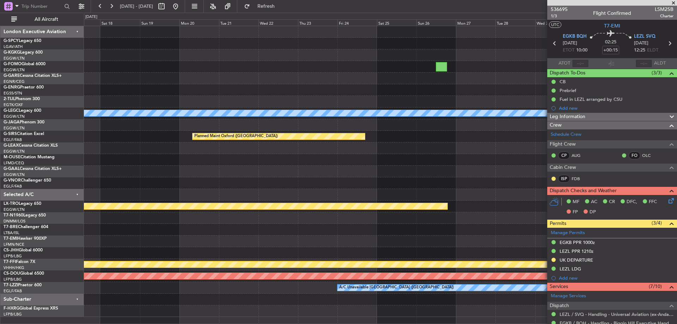
click at [31, 157] on div "A/C Unavailable [GEOGRAPHIC_DATA] ([GEOGRAPHIC_DATA]) Planned Maint [GEOGRAPHIC…" at bounding box center [338, 168] width 677 height 311
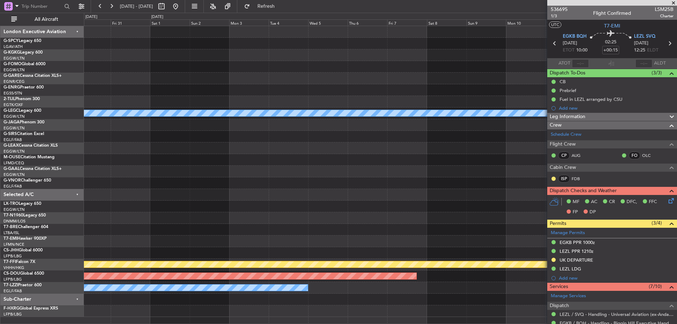
click at [149, 165] on div at bounding box center [380, 160] width 593 height 12
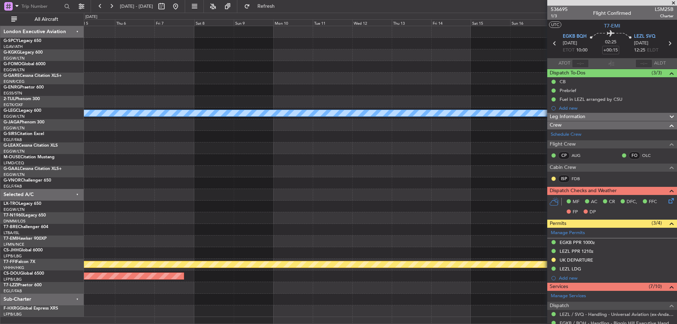
click at [98, 172] on div "A/C Unavailable [GEOGRAPHIC_DATA] ([GEOGRAPHIC_DATA]) Planned Maint Geneva ([GE…" at bounding box center [380, 171] width 593 height 291
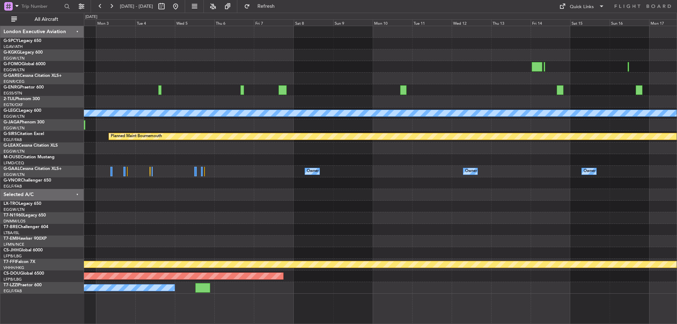
click at [365, 129] on div at bounding box center [380, 125] width 593 height 12
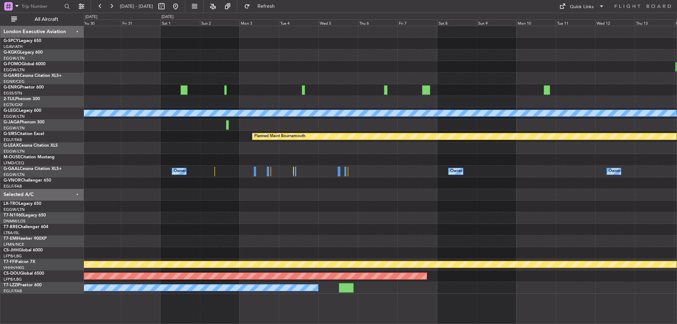
click at [303, 118] on div "A/C Unavailable [GEOGRAPHIC_DATA] ([GEOGRAPHIC_DATA])" at bounding box center [380, 114] width 593 height 12
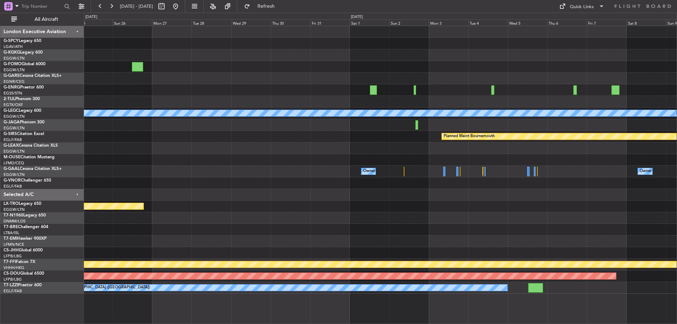
click at [324, 83] on div at bounding box center [380, 79] width 593 height 12
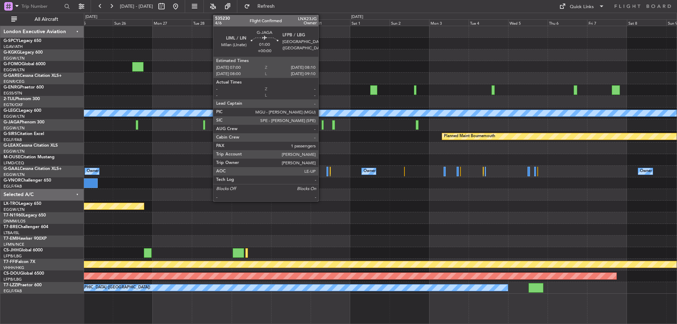
click at [322, 123] on div at bounding box center [323, 125] width 2 height 10
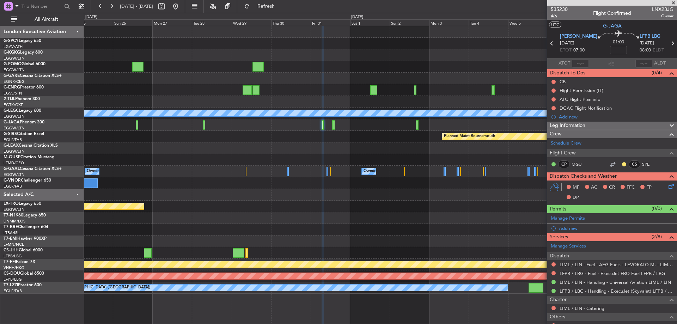
click at [554, 14] on span "4/6" at bounding box center [559, 16] width 17 height 6
click at [558, 10] on span "535230" at bounding box center [559, 9] width 17 height 7
